Goal: Task Accomplishment & Management: Use online tool/utility

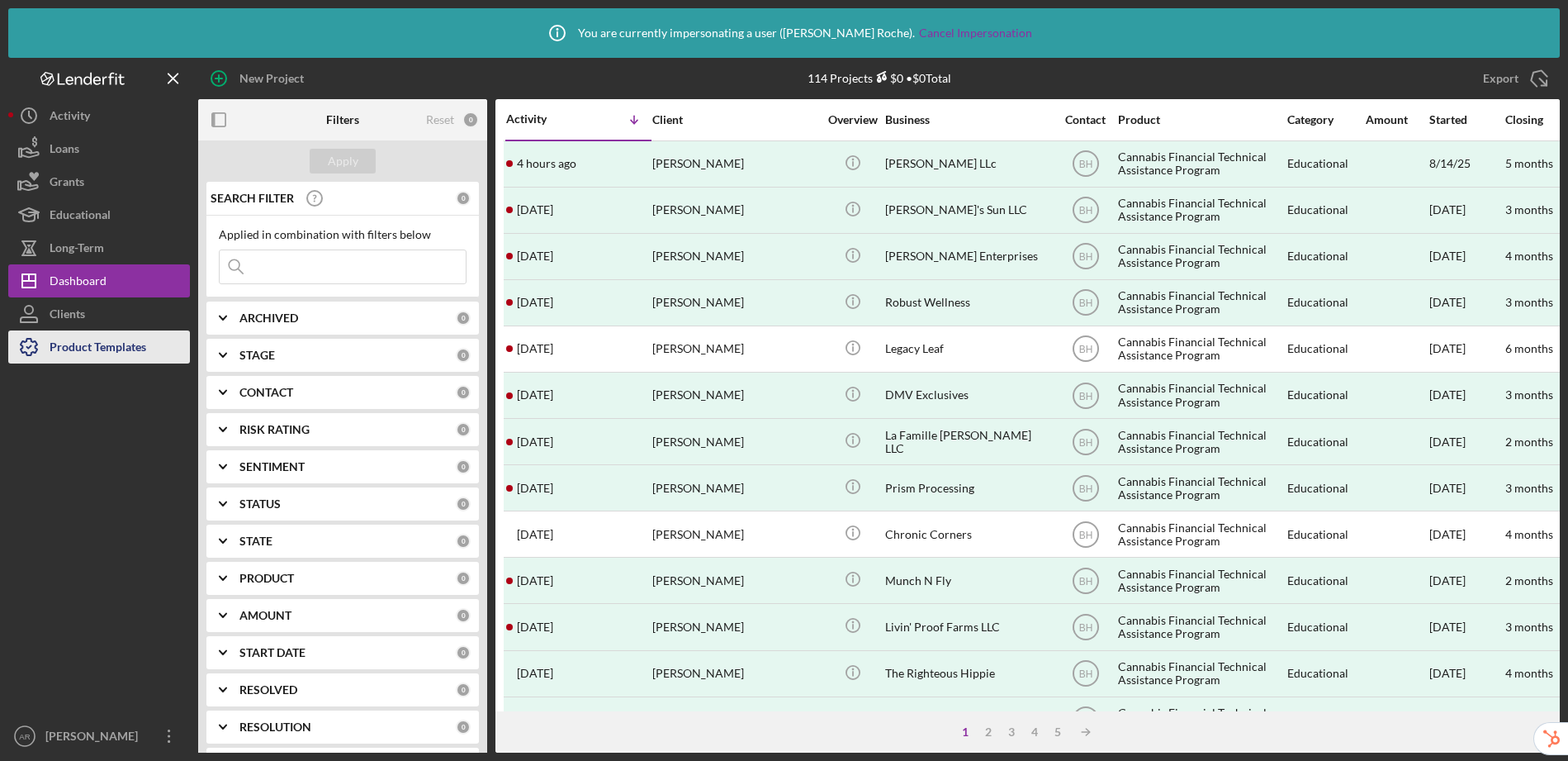
click at [135, 350] on div "Product Templates" at bounding box center [97, 348] width 96 height 37
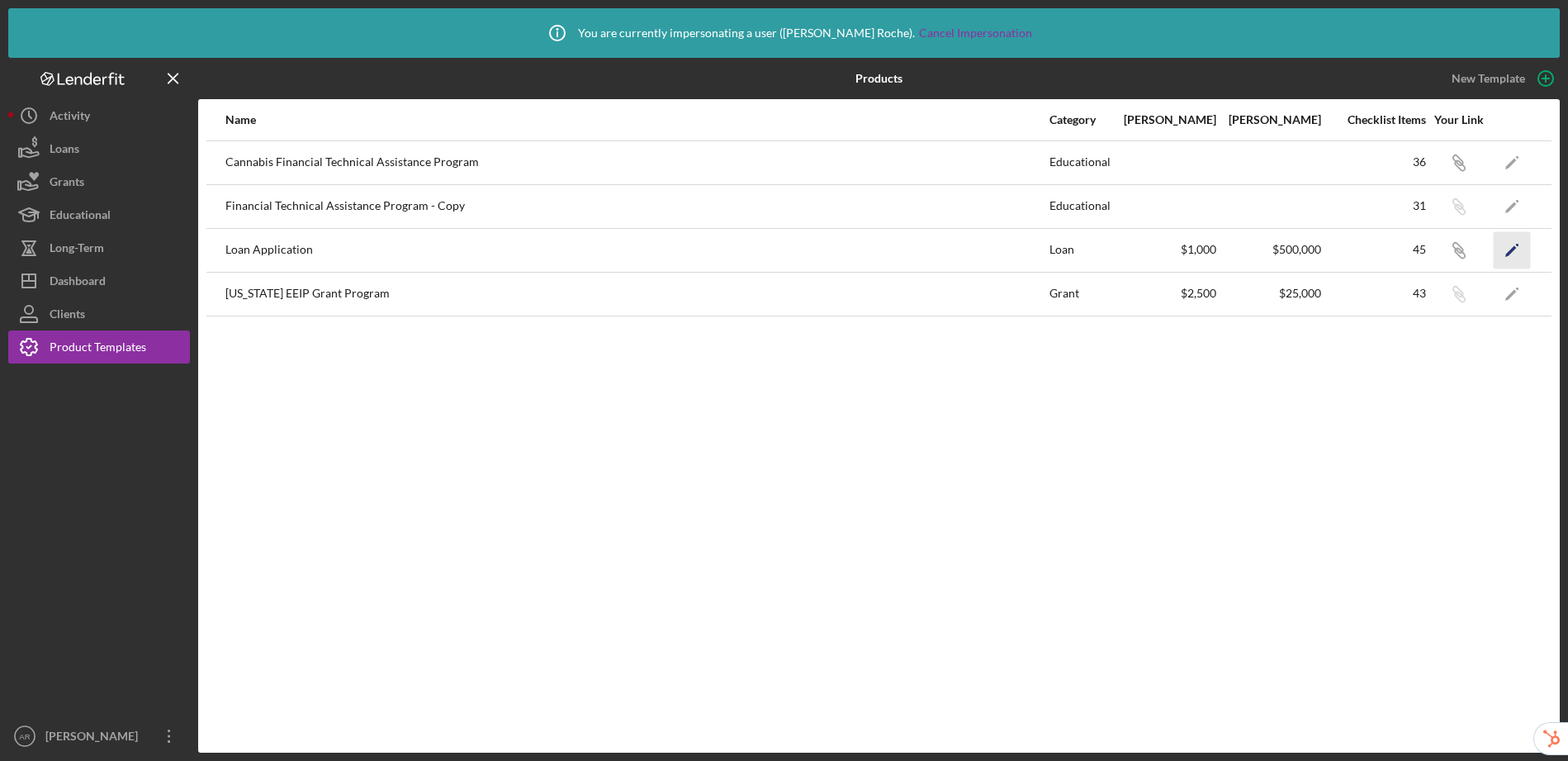
click at [1513, 249] on polygon "button" at bounding box center [1511, 251] width 12 height 12
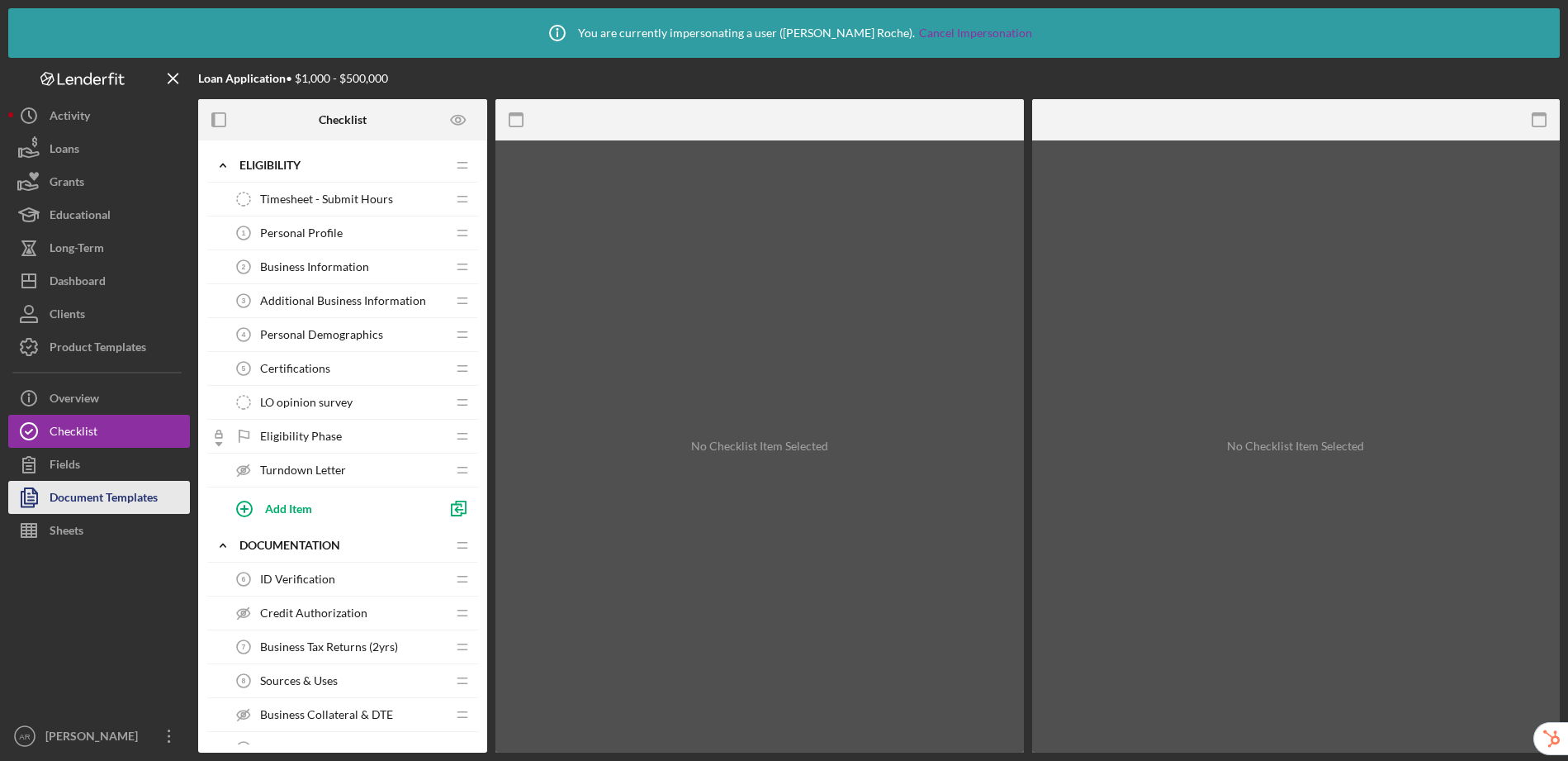
click at [120, 501] on div "Document Templates" at bounding box center [103, 499] width 108 height 37
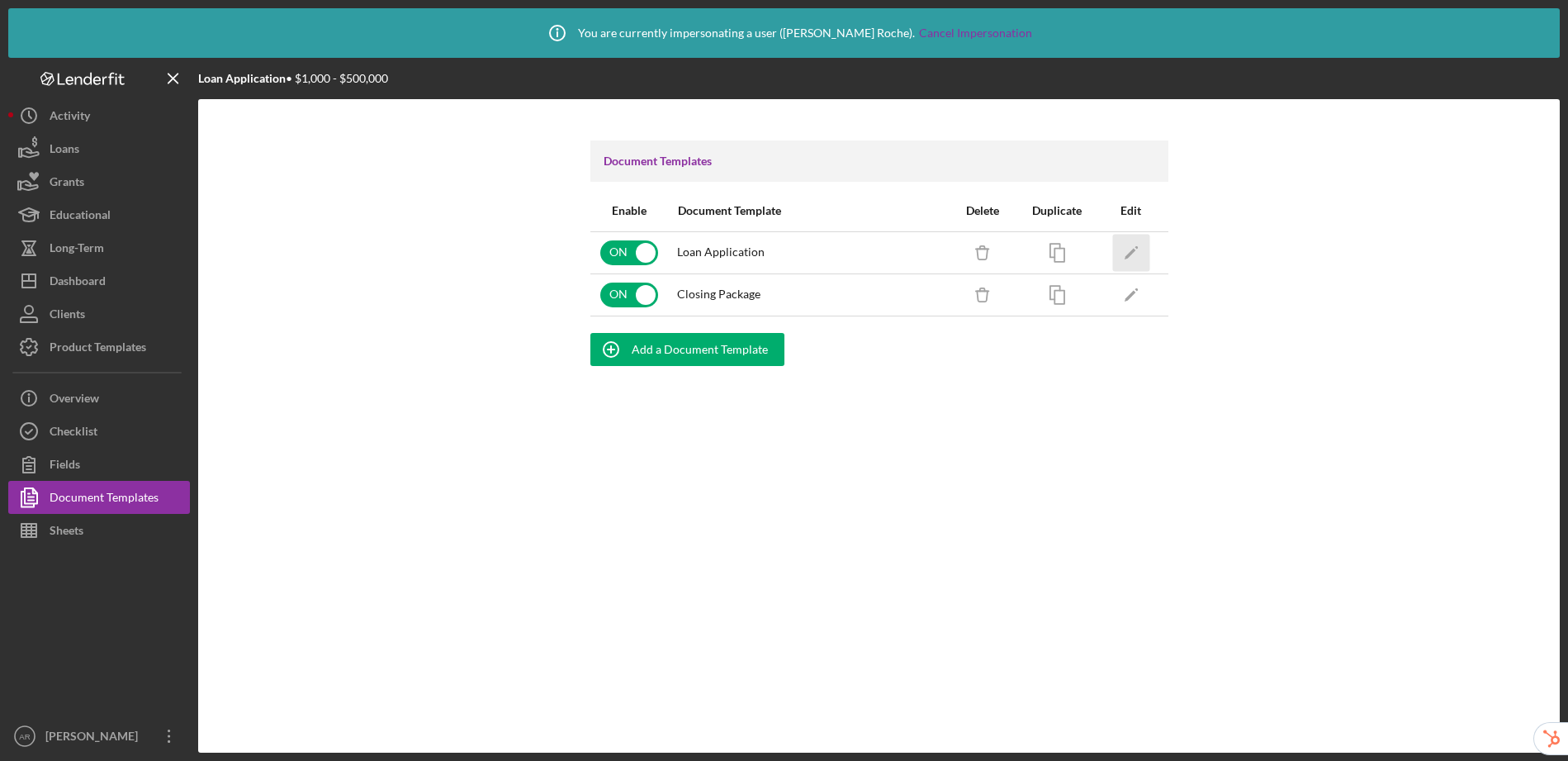
click at [1137, 248] on icon "Icon/Edit" at bounding box center [1131, 252] width 37 height 37
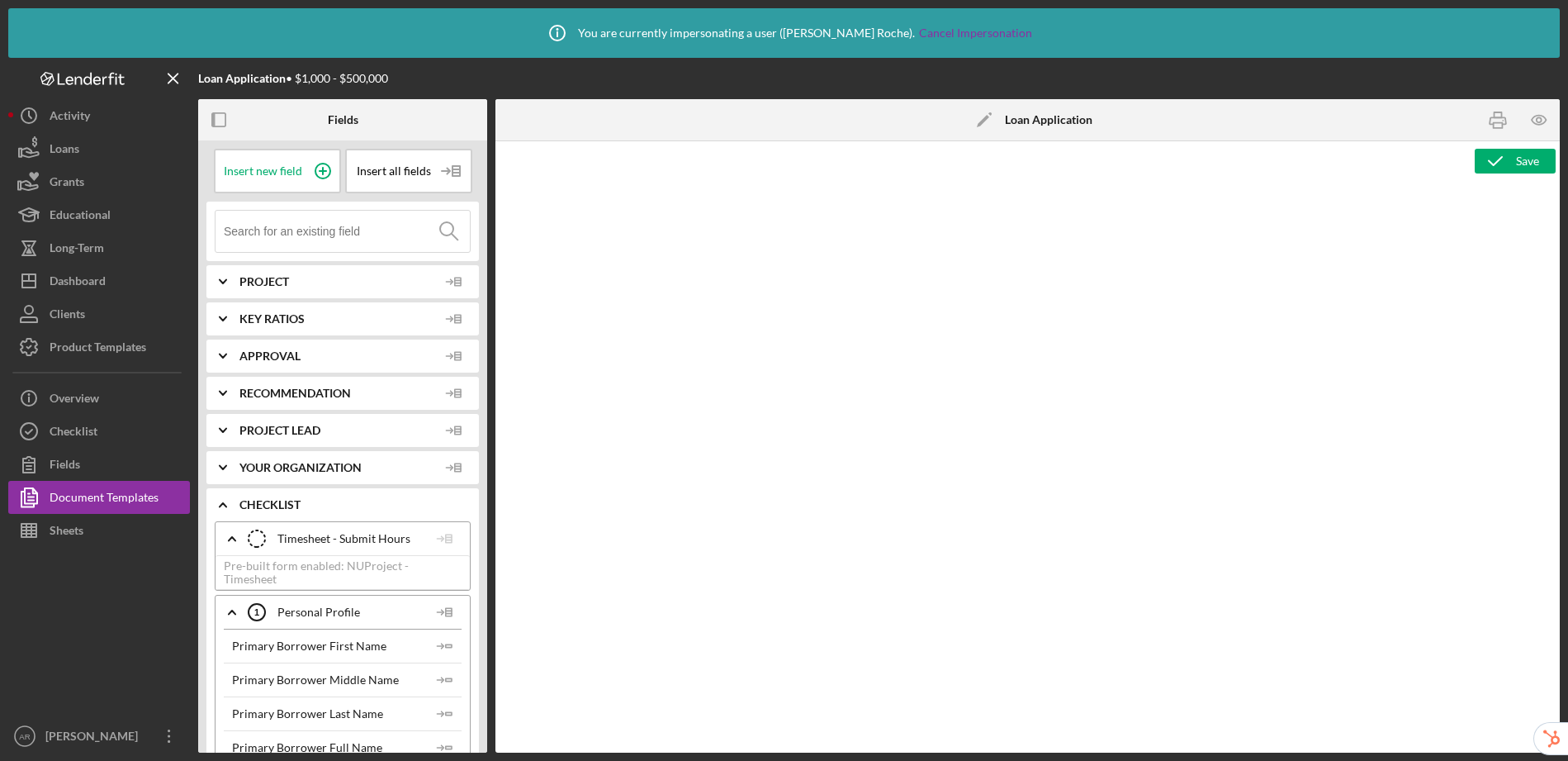
type textarea "<p style="margin-top: 5pt; margin-right: -15pt; margin-bottom: 0pt; background-…"
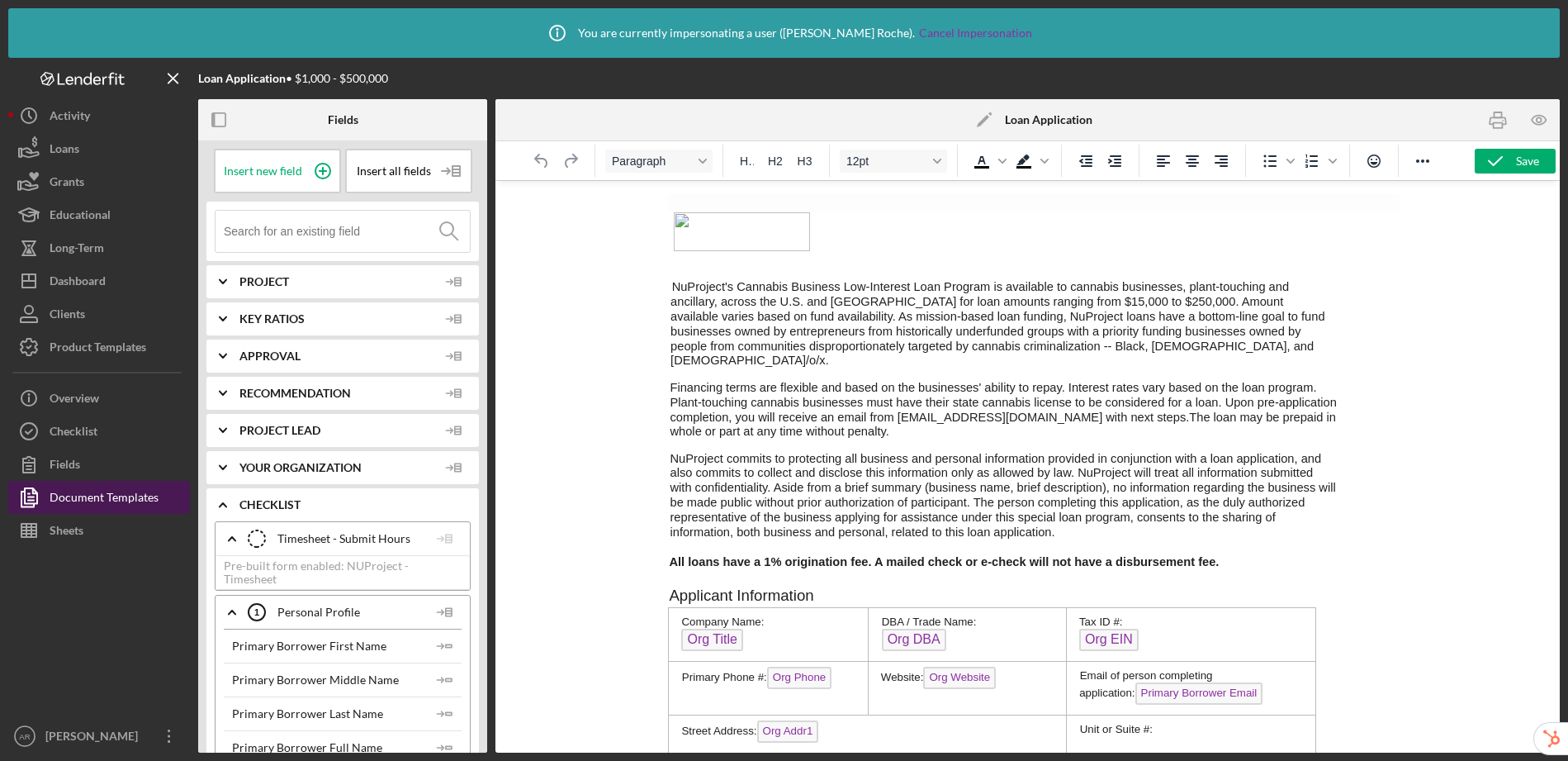
click at [122, 499] on div "Document Templates" at bounding box center [104, 499] width 109 height 37
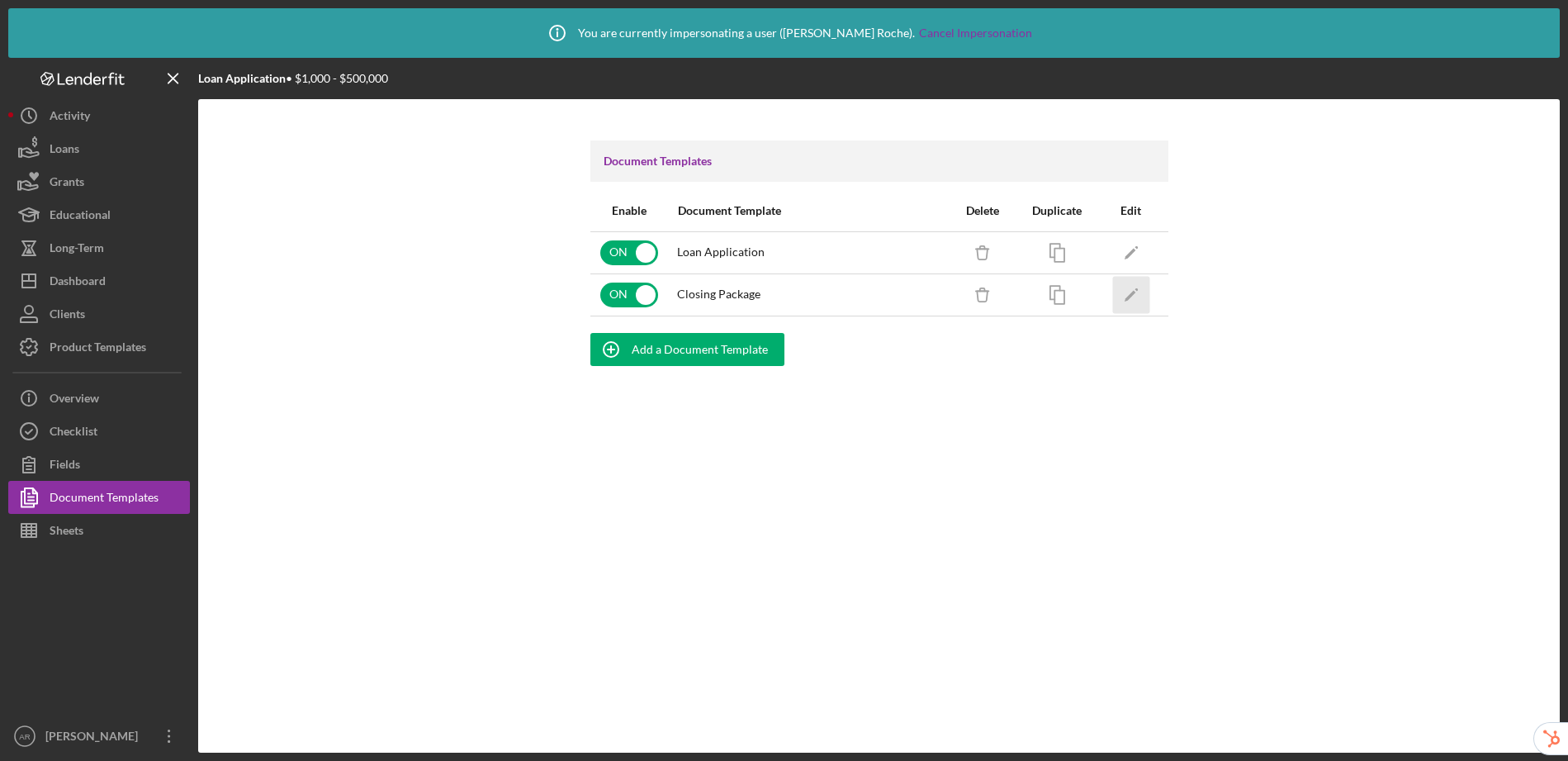
click at [1133, 294] on polygon "button" at bounding box center [1130, 296] width 12 height 12
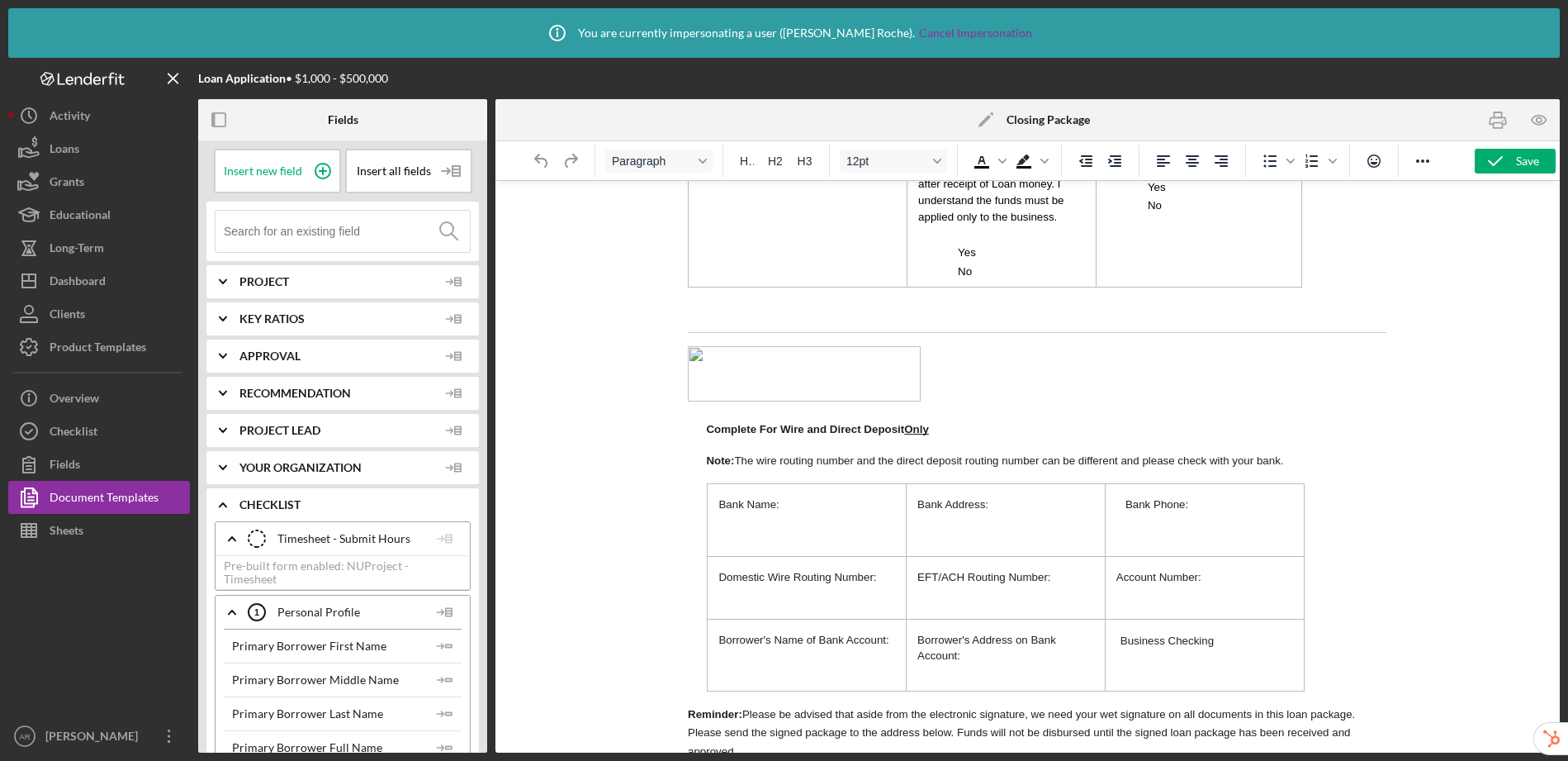
scroll to position [12421, 0]
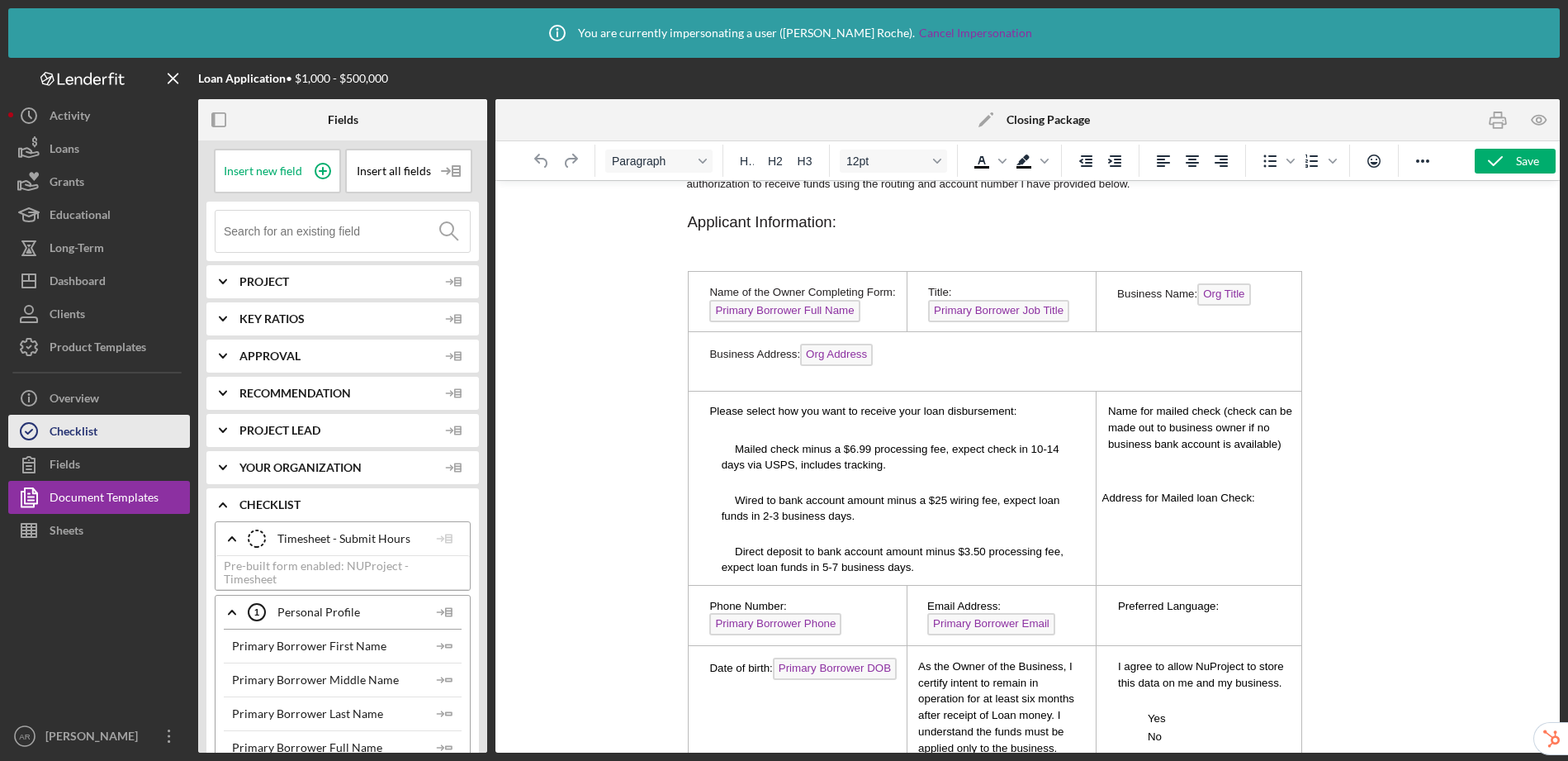
click at [98, 424] on button "Checklist" at bounding box center [98, 431] width 181 height 33
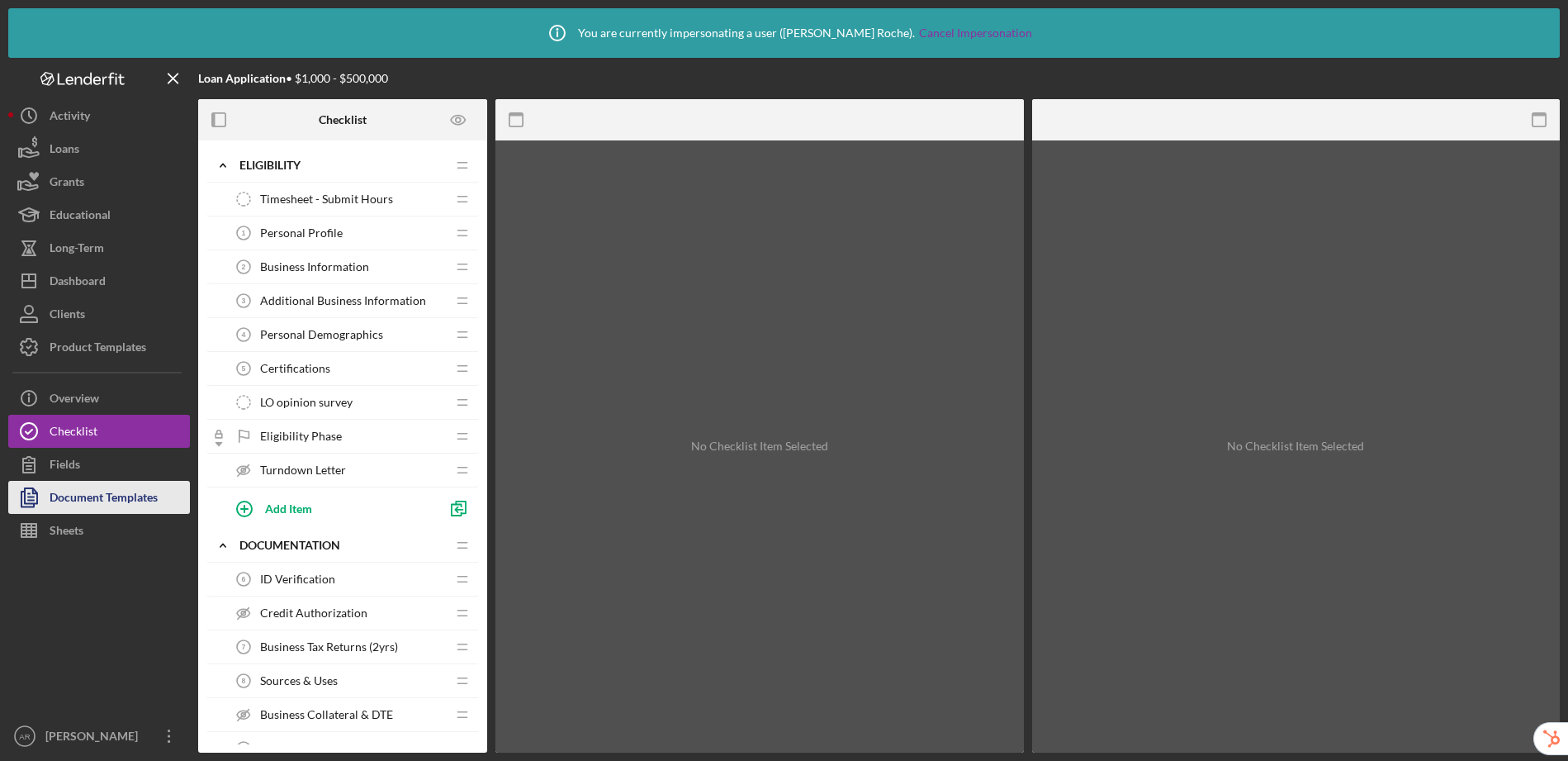
click at [91, 491] on div "Document Templates" at bounding box center [103, 499] width 108 height 37
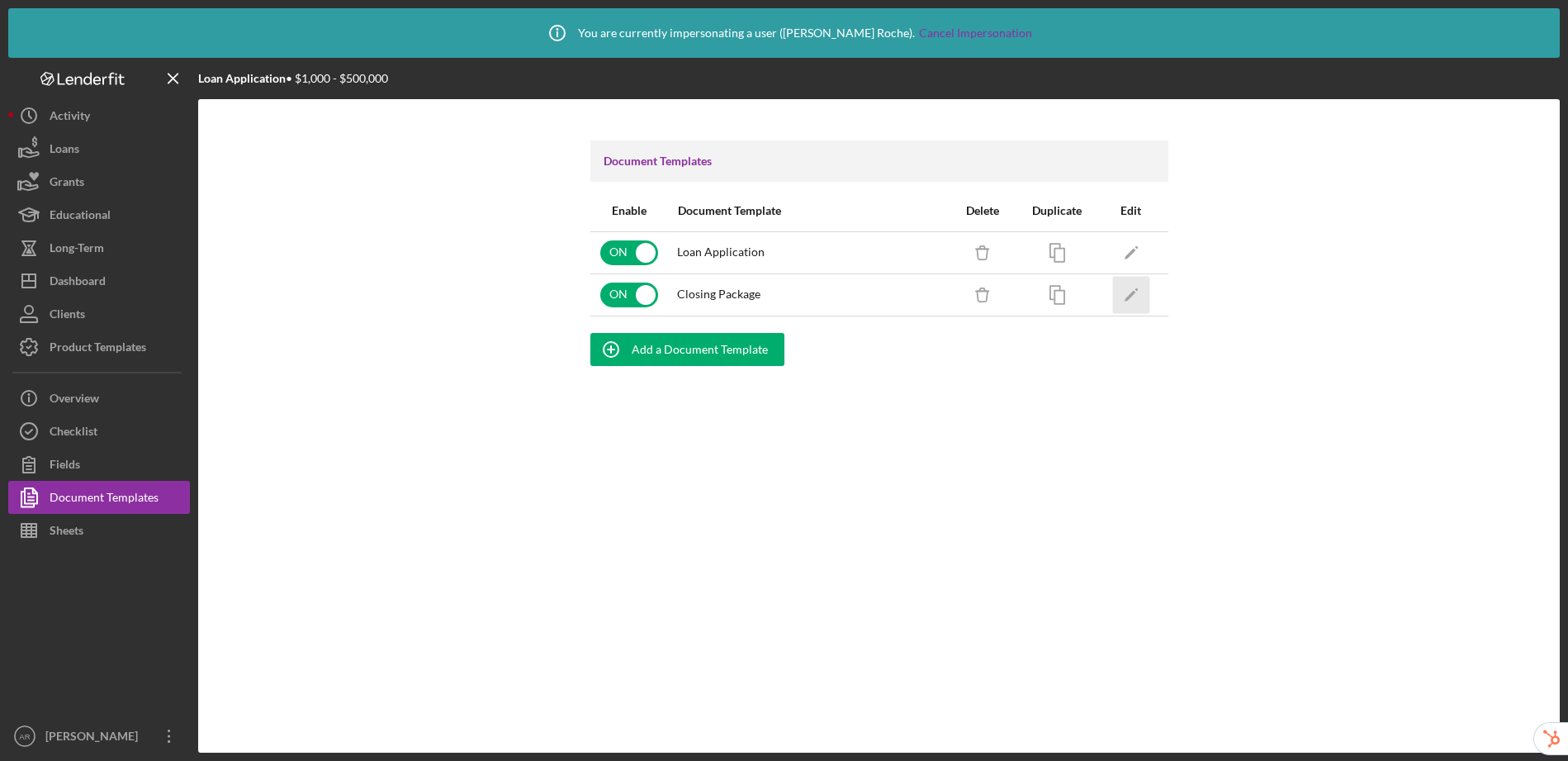
click at [1135, 295] on icon "Icon/Edit" at bounding box center [1131, 294] width 37 height 37
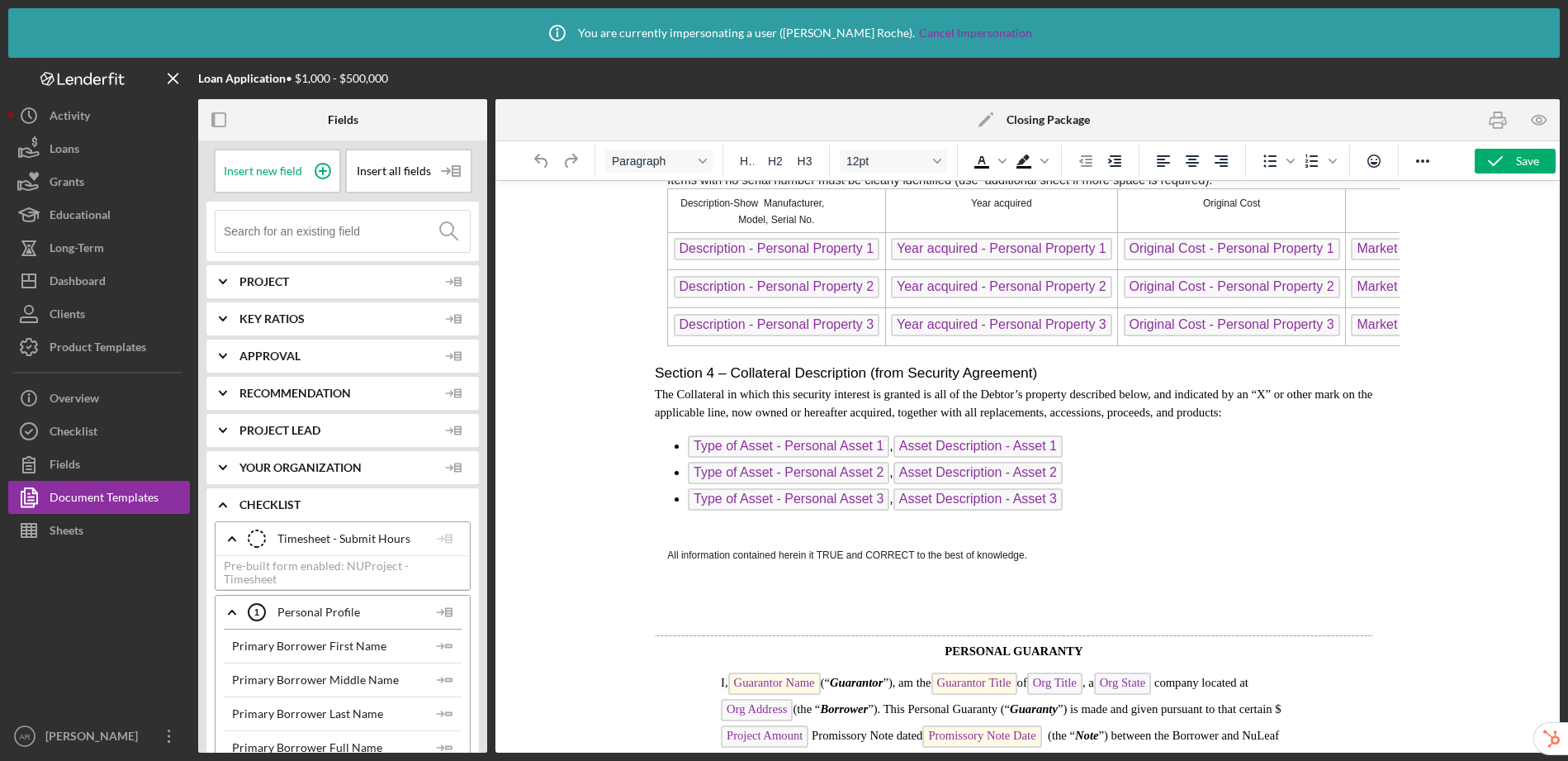
scroll to position [9863, 13]
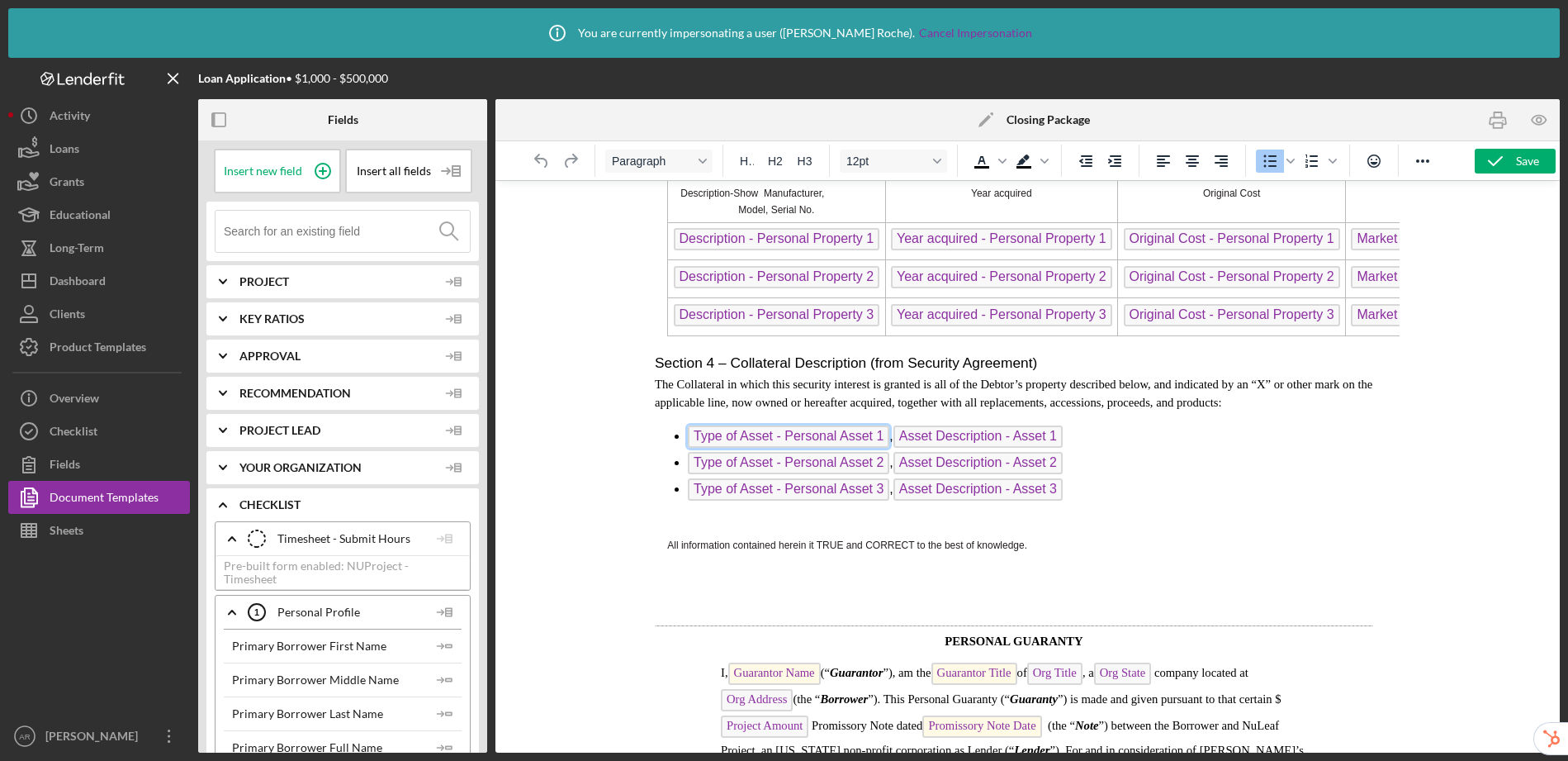
click at [798, 426] on span "Type of Asset - Personal Asset 1" at bounding box center [788, 437] width 201 height 22
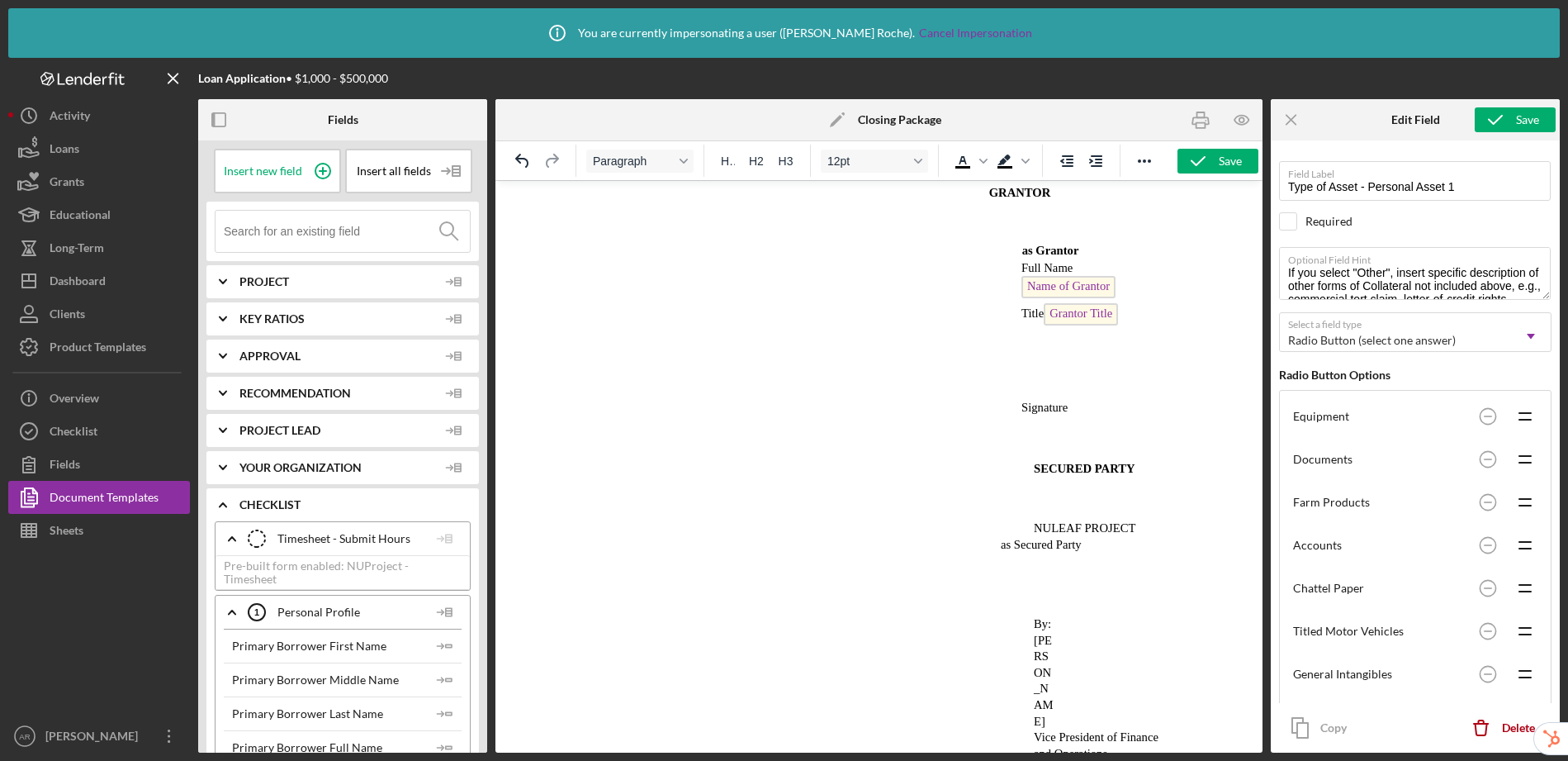
scroll to position [14456, 13]
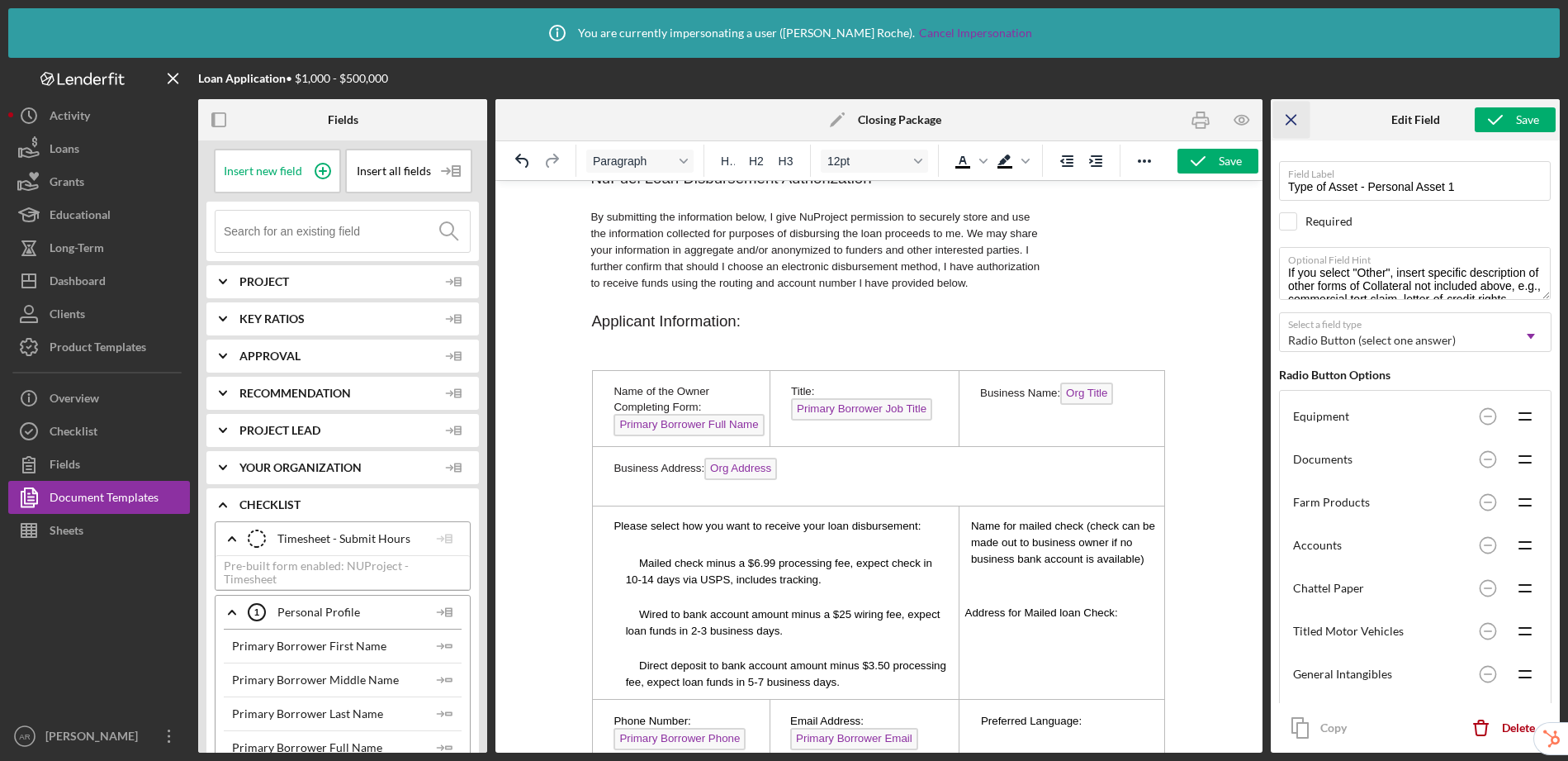
click at [1285, 121] on icon "Icon/Menu Close" at bounding box center [1291, 119] width 37 height 37
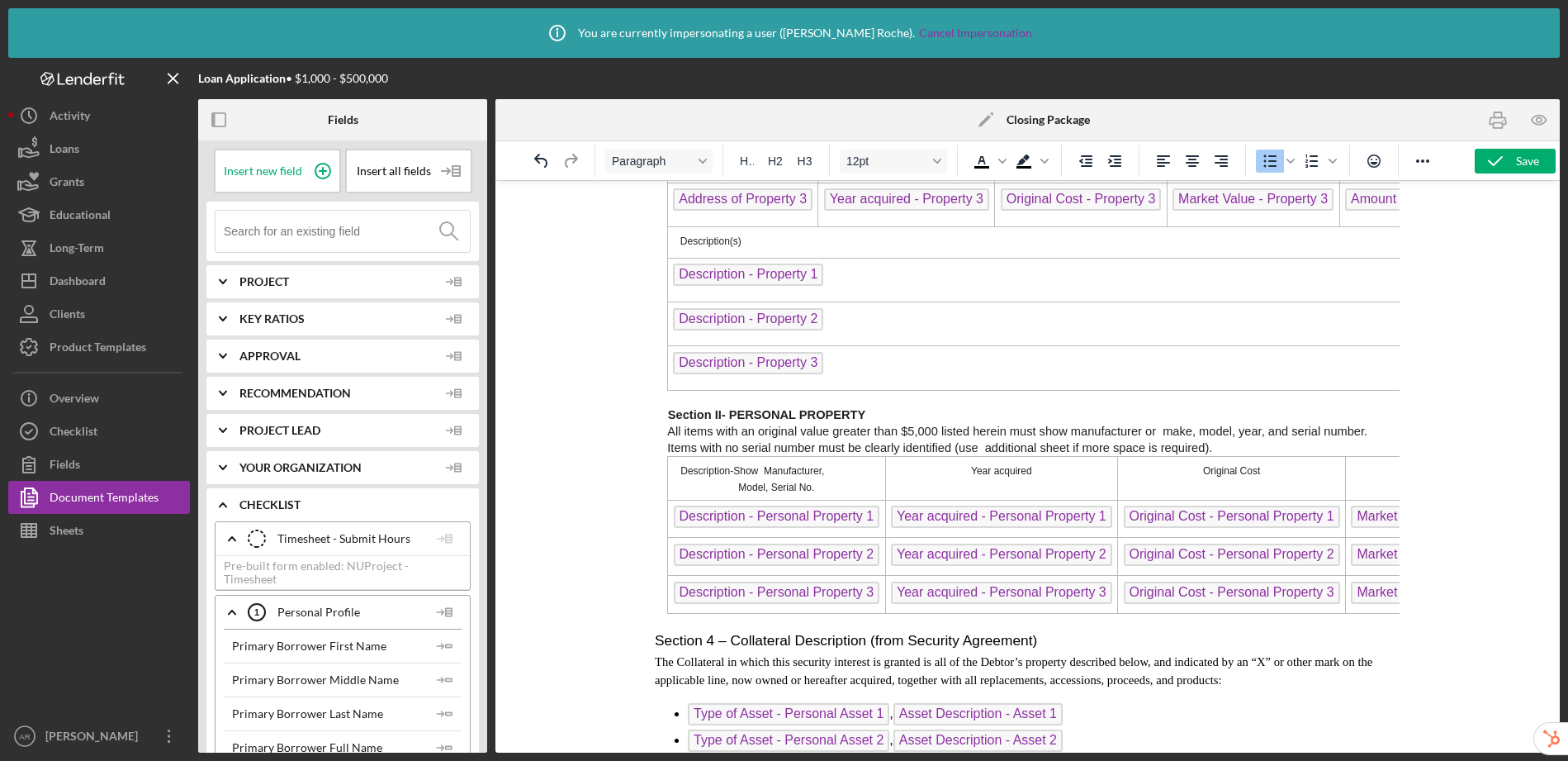
scroll to position [9914, 13]
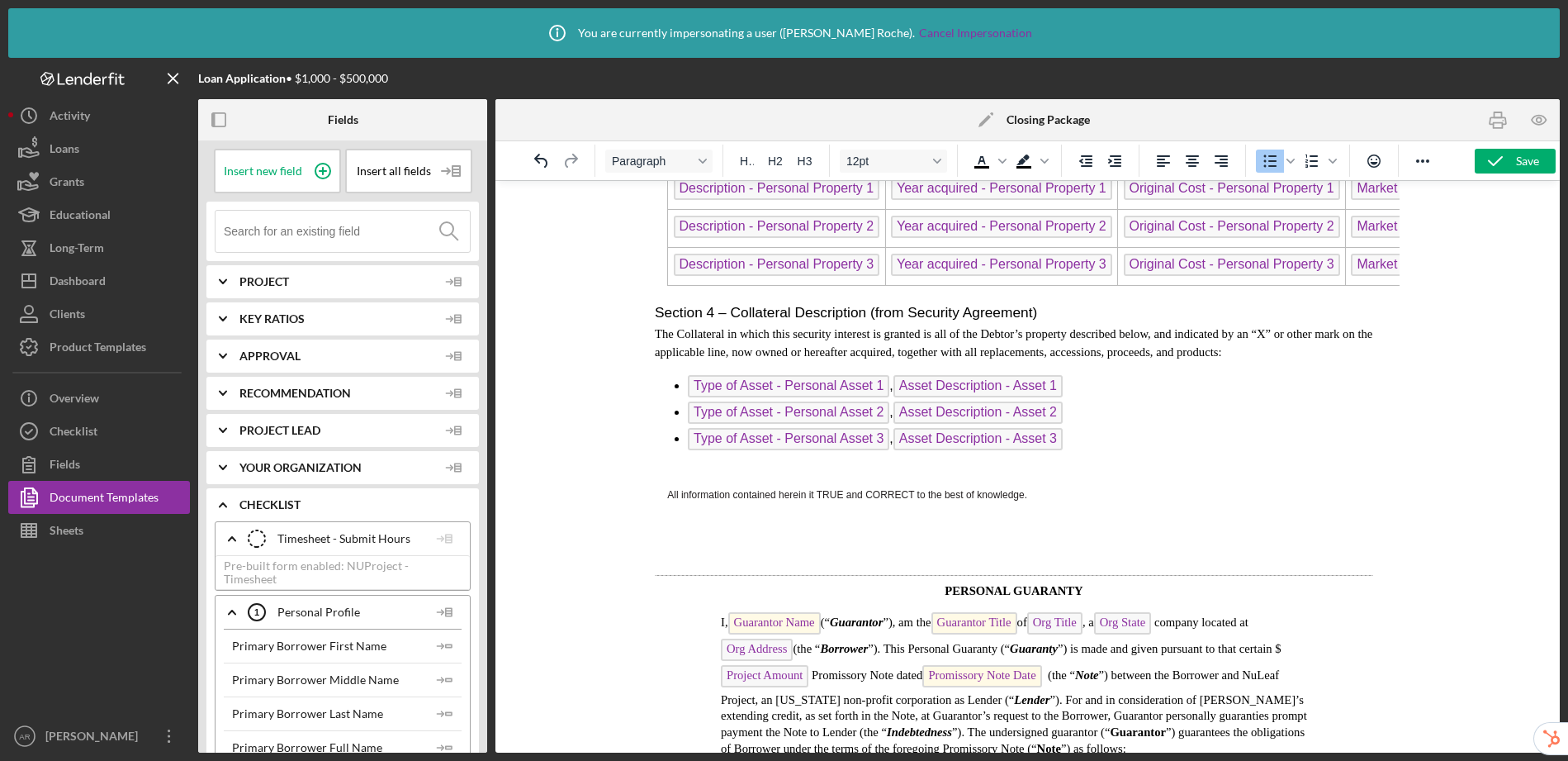
click at [578, 508] on div at bounding box center [1027, 466] width 1064 height 572
